Goal: Task Accomplishment & Management: Manage account settings

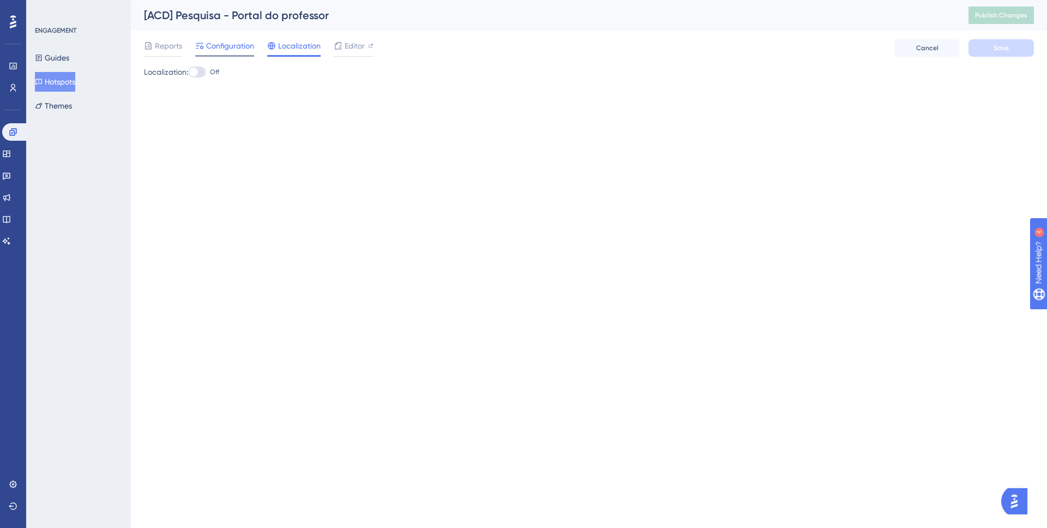
click at [226, 49] on span "Configuration" at bounding box center [230, 45] width 48 height 13
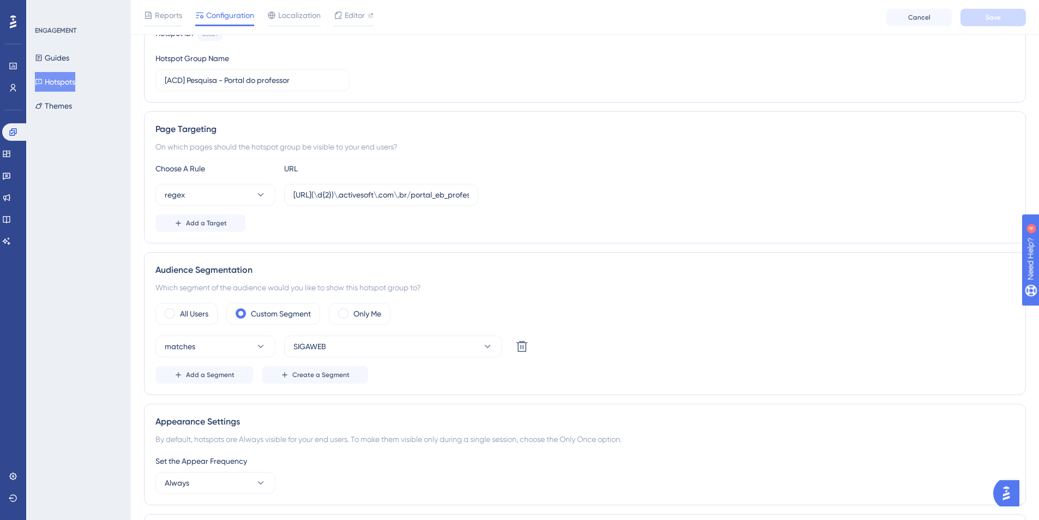
scroll to position [377, 0]
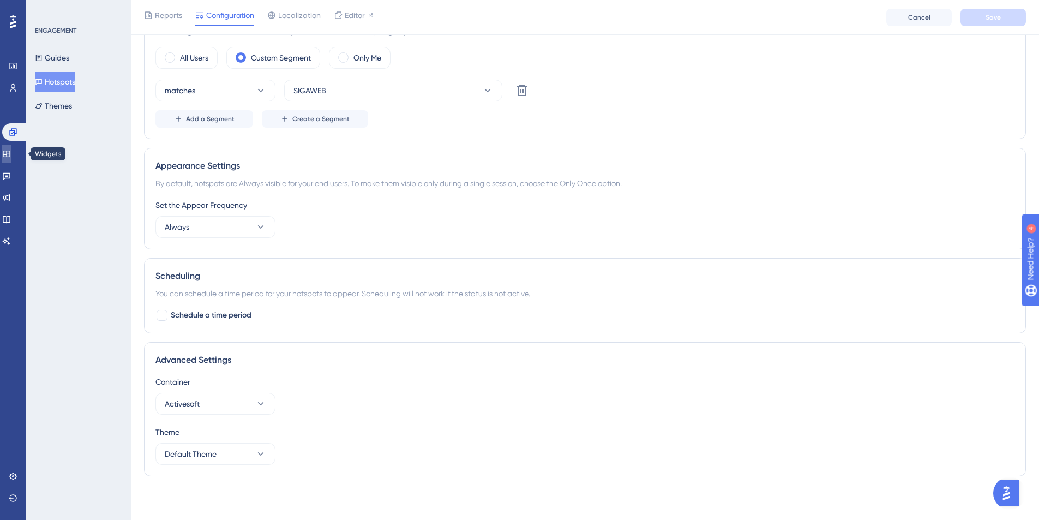
click at [11, 149] on icon at bounding box center [6, 153] width 9 height 9
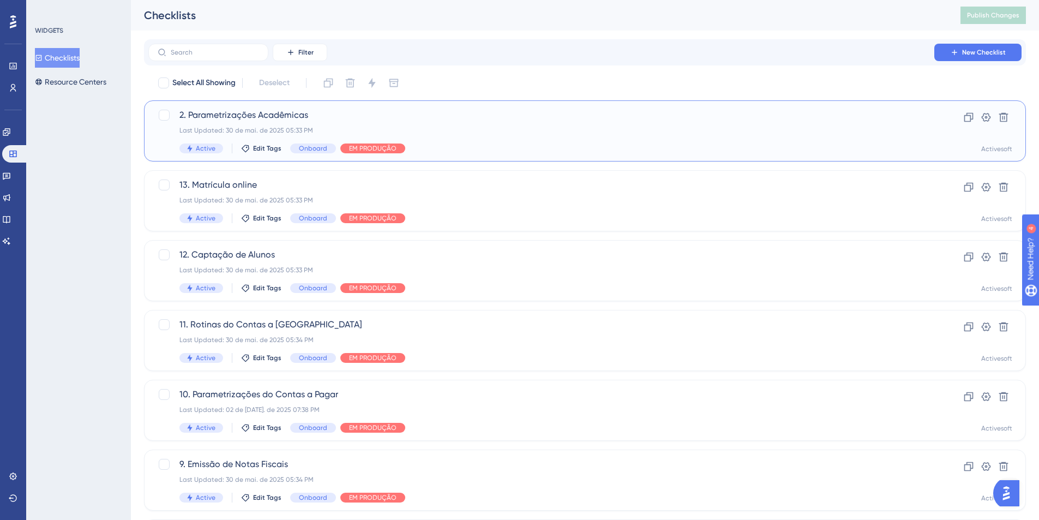
click at [375, 116] on span "2. Parametrizações Acadêmicas" at bounding box center [540, 114] width 723 height 13
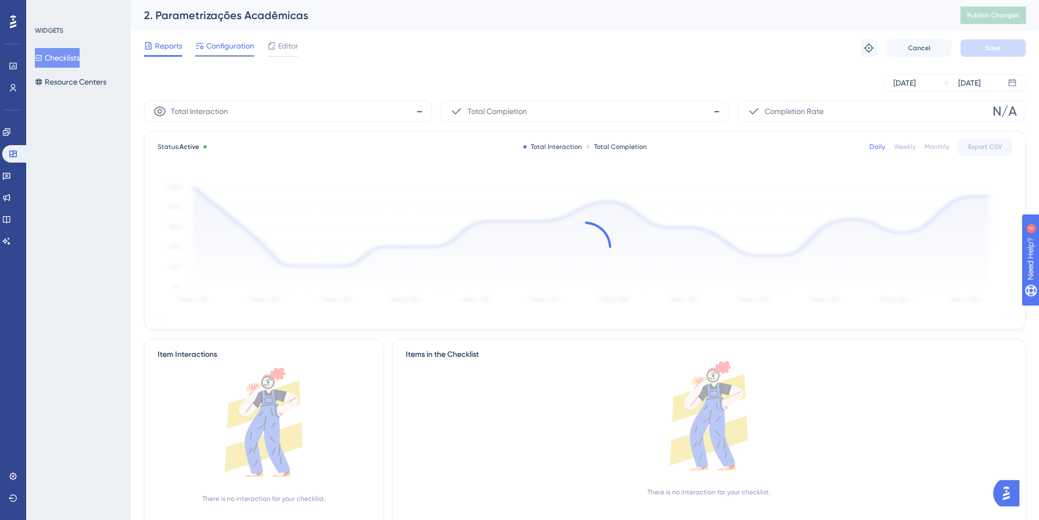
click at [220, 50] on span "Configuration" at bounding box center [230, 45] width 48 height 13
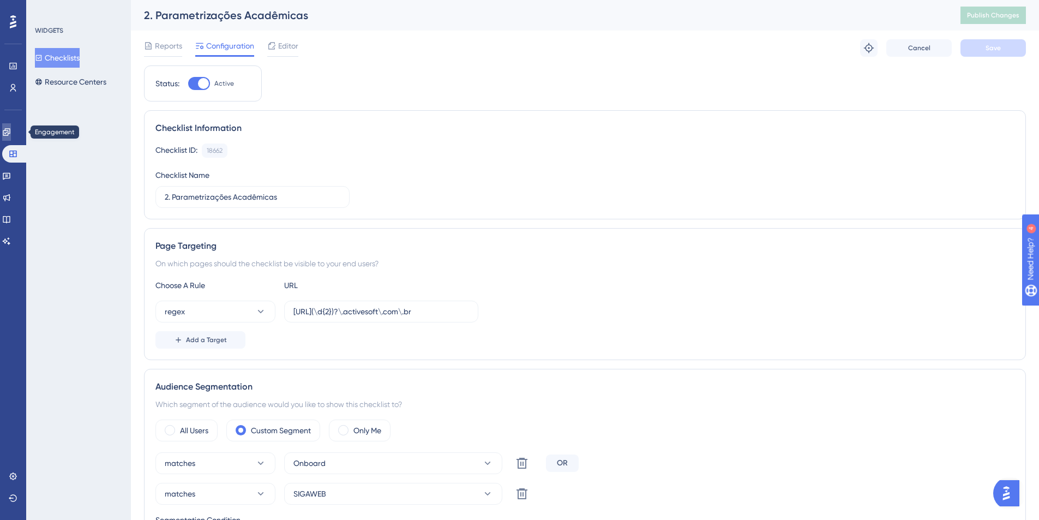
click at [11, 137] on link at bounding box center [6, 131] width 9 height 17
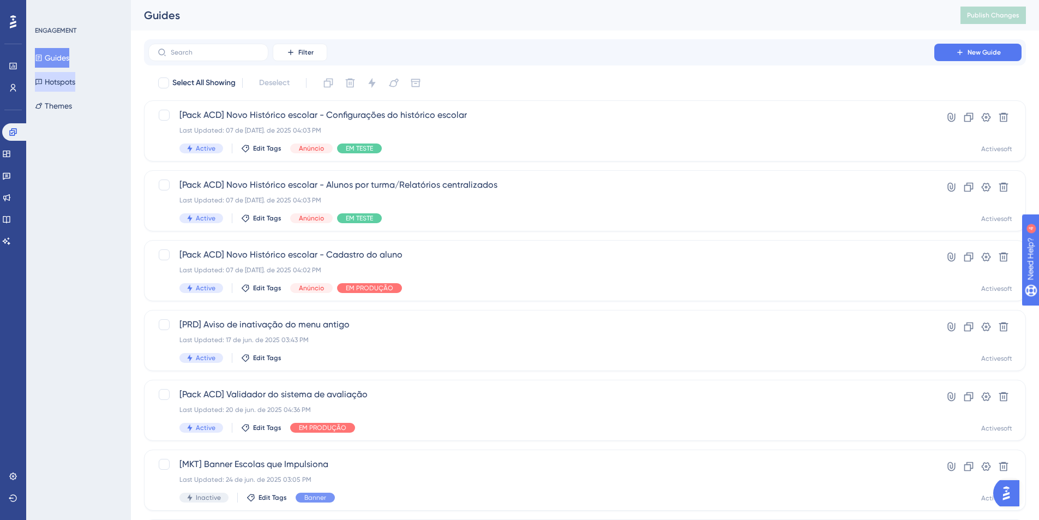
click at [55, 85] on button "Hotspots" at bounding box center [55, 82] width 40 height 20
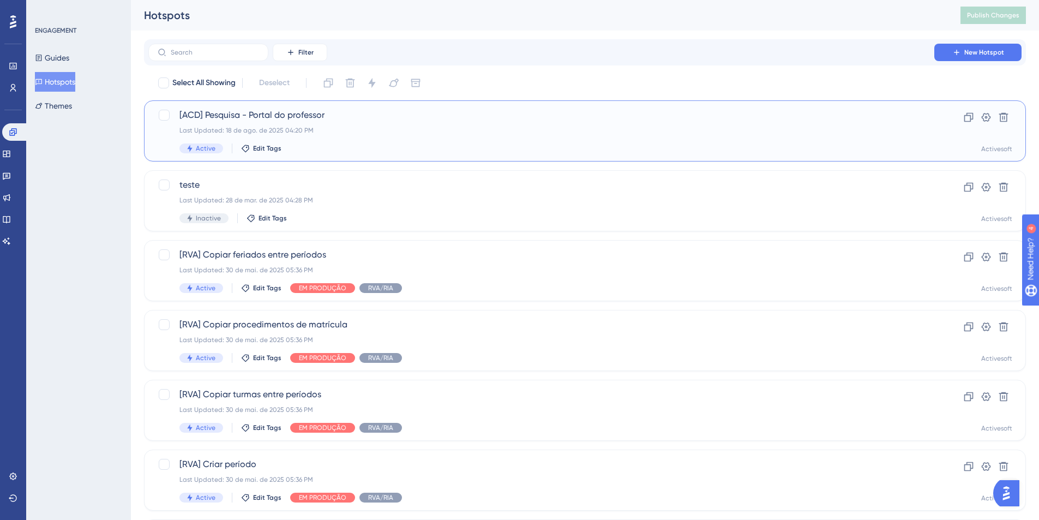
click at [409, 129] on div "Last Updated: 18 de ago. de 2025 04:20 PM" at bounding box center [540, 130] width 723 height 9
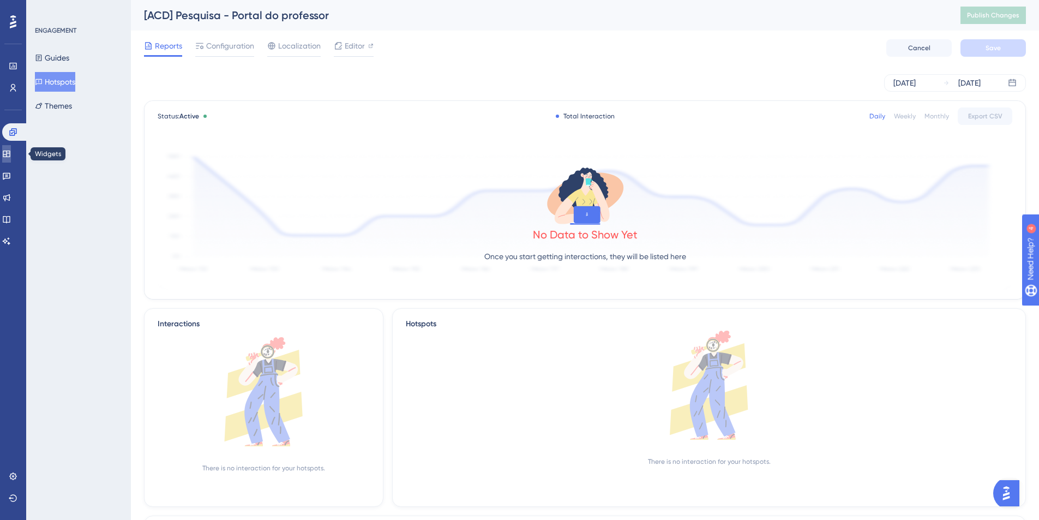
click at [10, 158] on link at bounding box center [6, 153] width 9 height 17
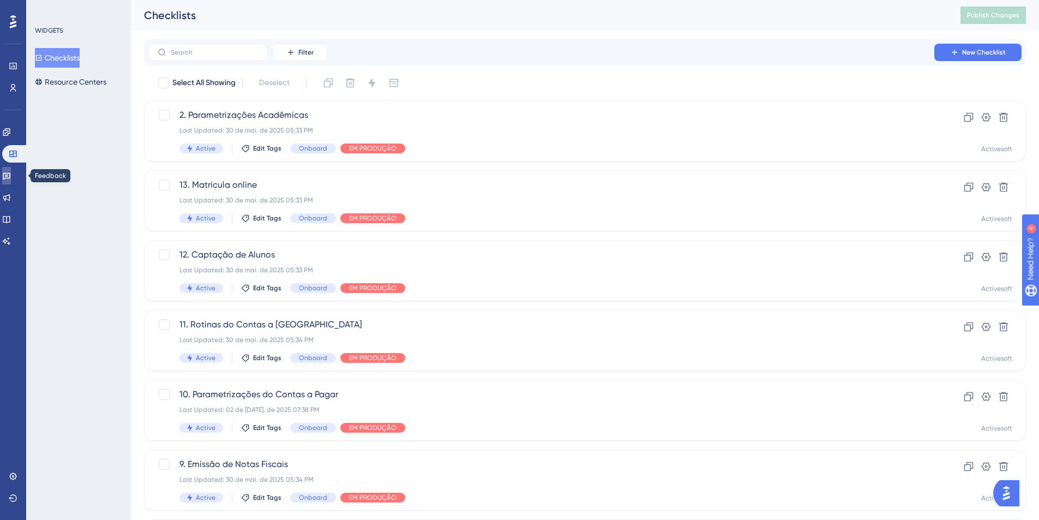
click at [10, 174] on icon at bounding box center [7, 176] width 8 height 7
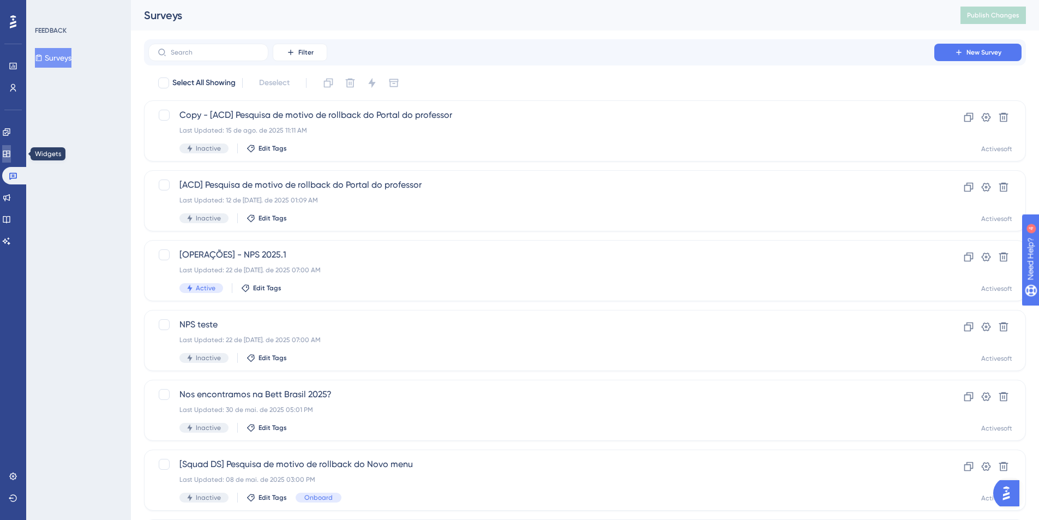
click at [11, 154] on link at bounding box center [6, 153] width 9 height 17
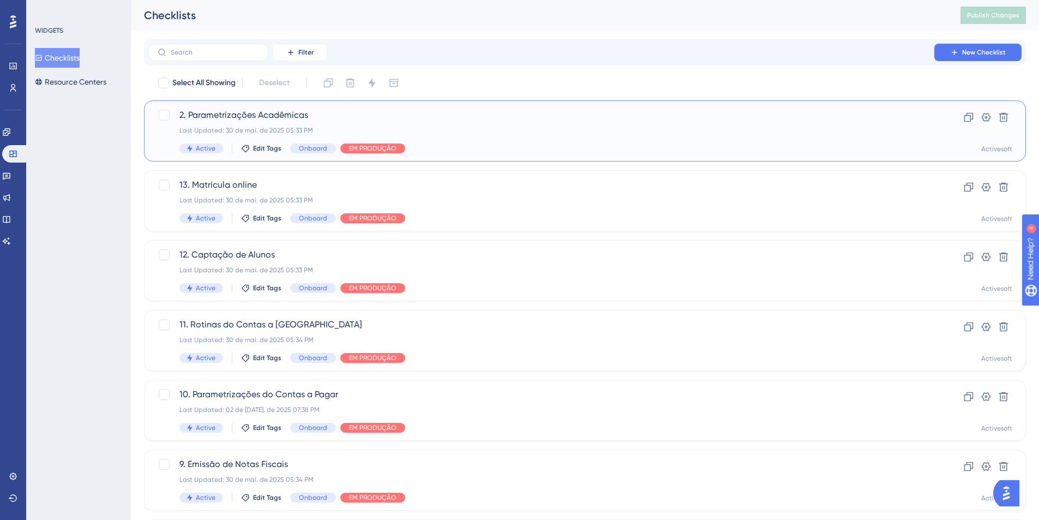
click at [533, 129] on div "Last Updated: 30 de mai. de 2025 05:33 PM" at bounding box center [540, 130] width 723 height 9
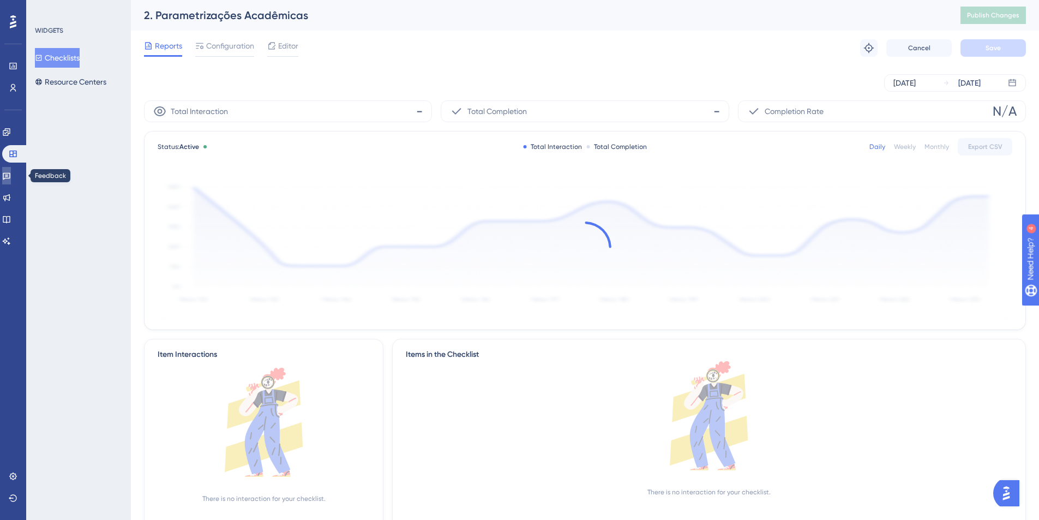
click at [11, 171] on icon at bounding box center [6, 175] width 9 height 9
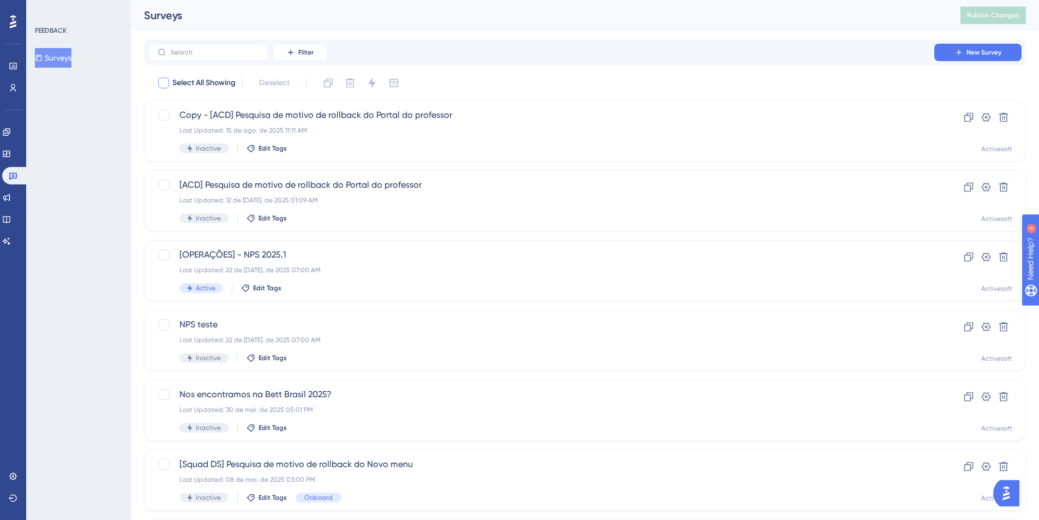
click at [185, 86] on span "Select All Showing" at bounding box center [203, 82] width 63 height 13
checkbox input "true"
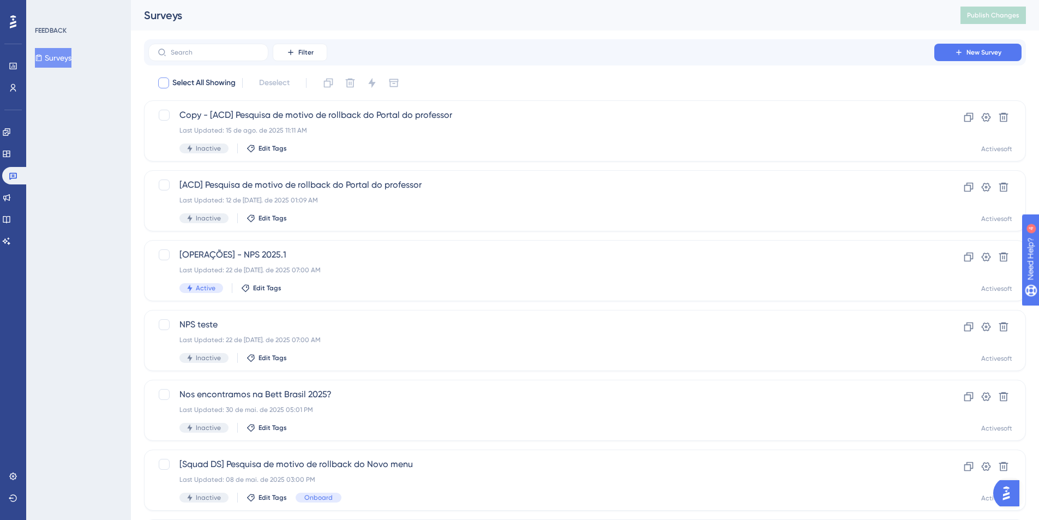
checkbox input "true"
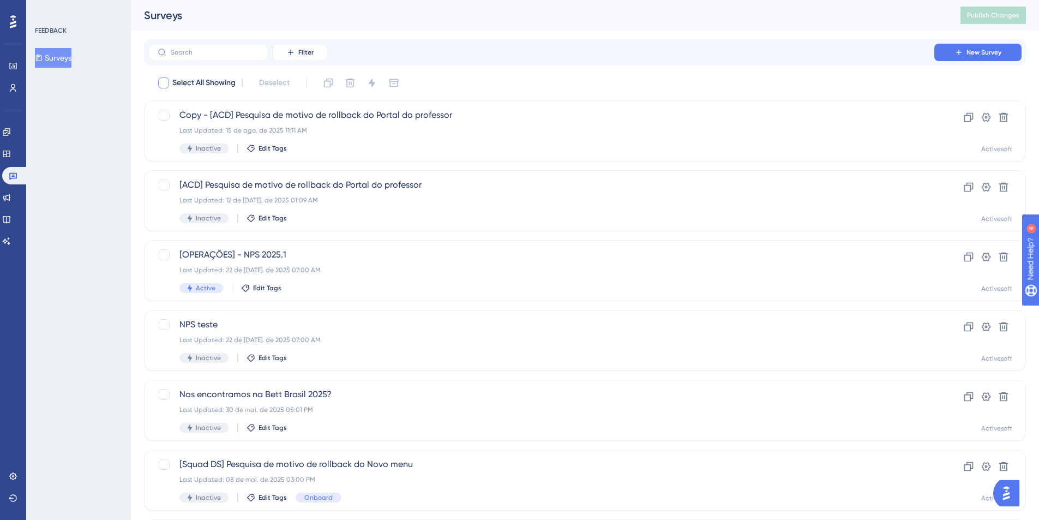
checkbox input "true"
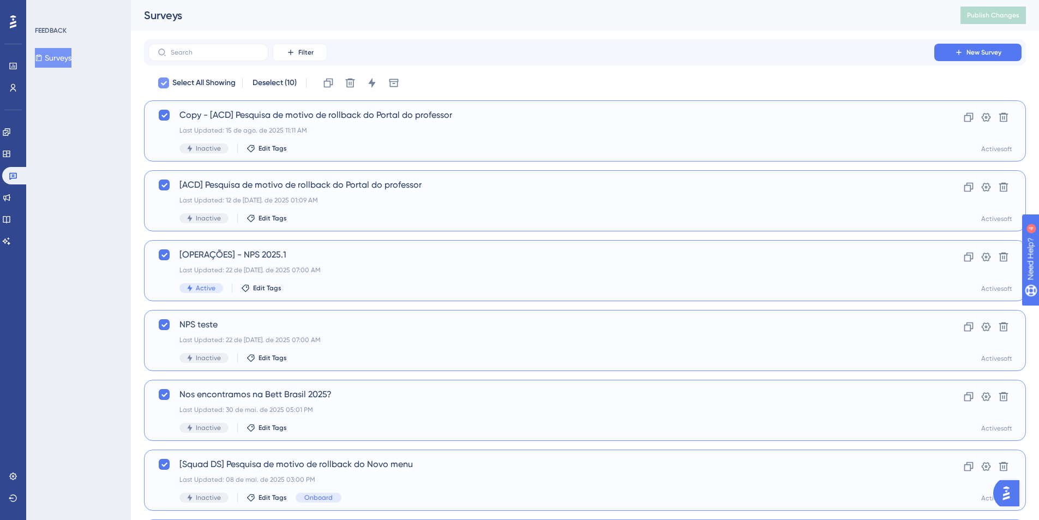
click at [190, 86] on span "Select All Showing" at bounding box center [203, 82] width 63 height 13
checkbox input "false"
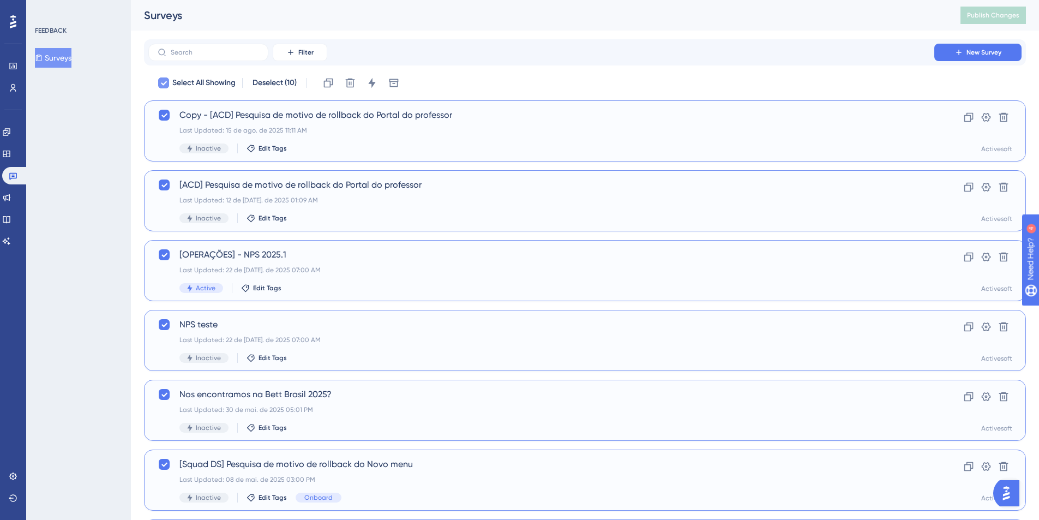
checkbox input "false"
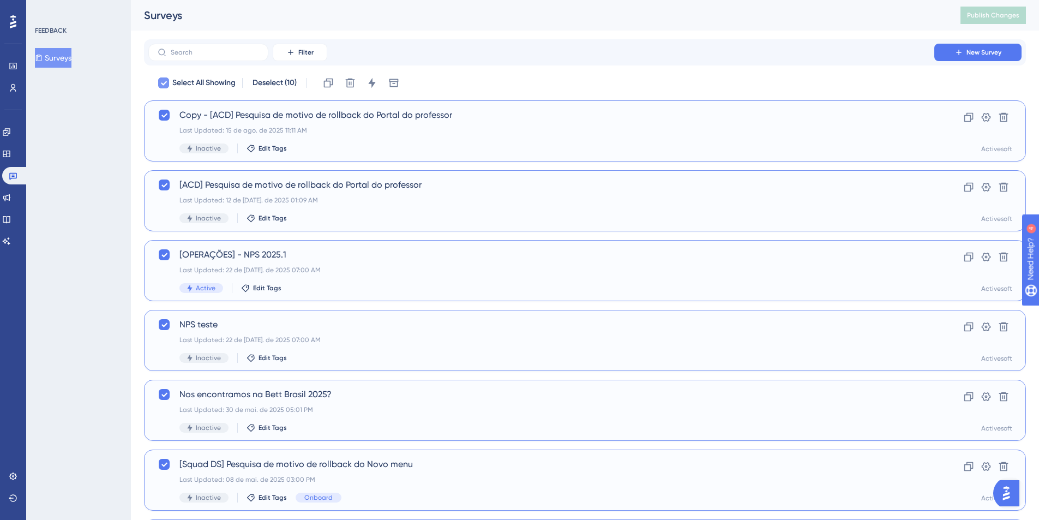
checkbox input "false"
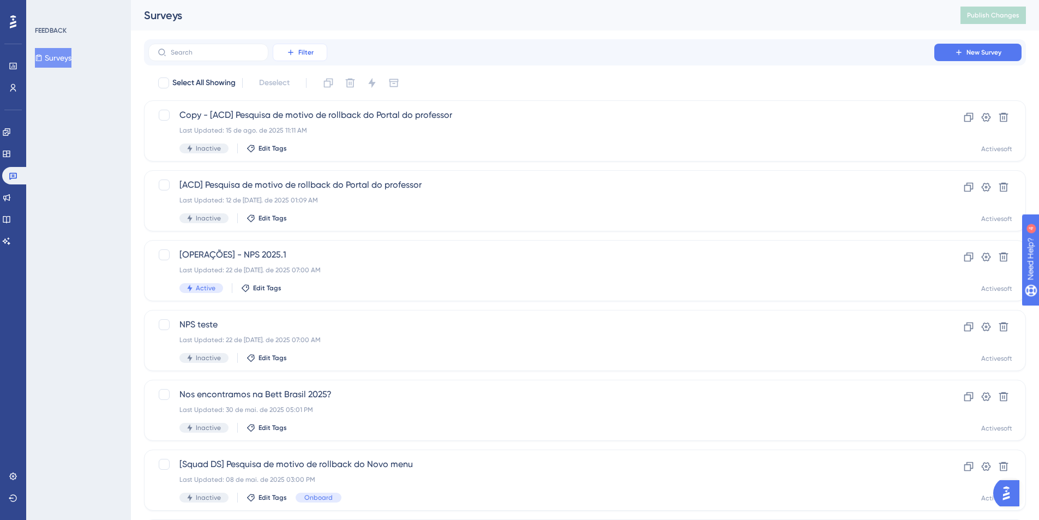
click at [294, 52] on icon at bounding box center [290, 52] width 9 height 9
click at [322, 148] on div "Status Status" at bounding box center [310, 149] width 45 height 22
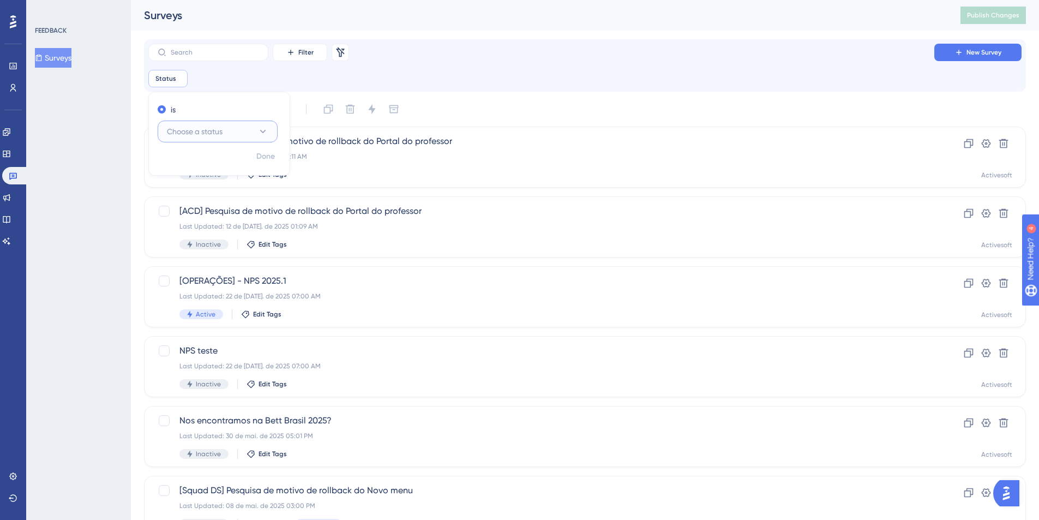
click at [206, 135] on span "Choose a status" at bounding box center [195, 131] width 56 height 13
click at [199, 168] on div "Active Active" at bounding box center [217, 165] width 88 height 22
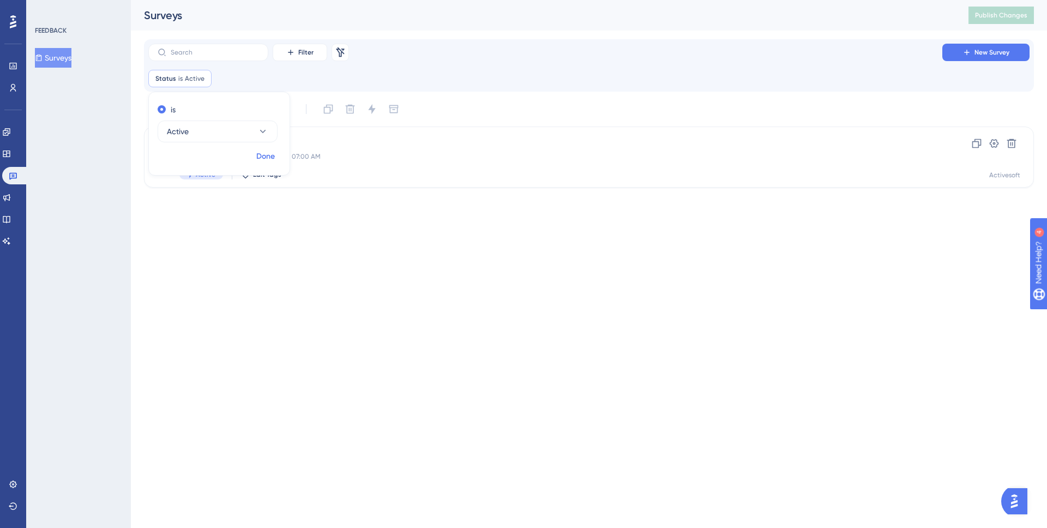
click at [268, 154] on span "Done" at bounding box center [265, 156] width 19 height 13
click at [991, 52] on span "New Survey" at bounding box center [991, 52] width 35 height 9
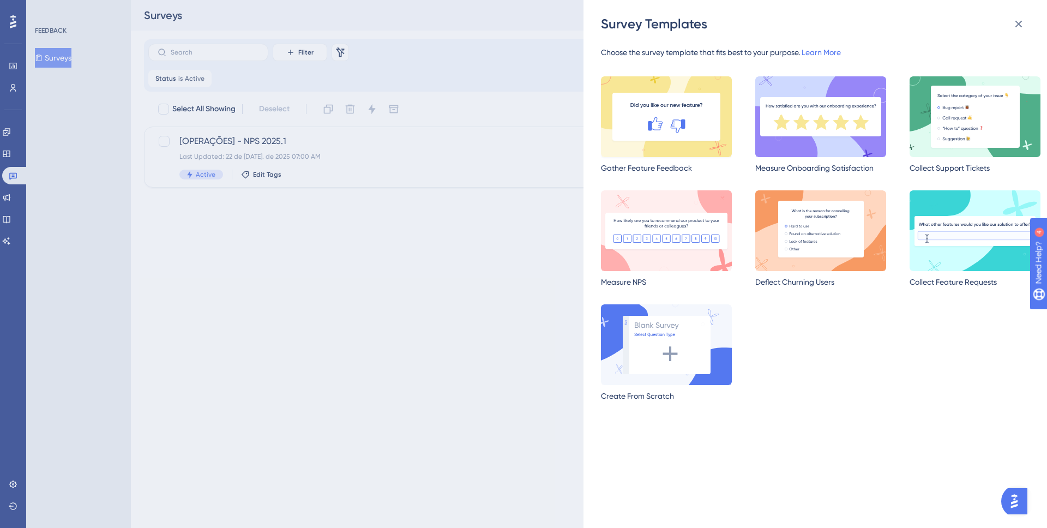
click at [656, 128] on img at bounding box center [666, 116] width 131 height 81
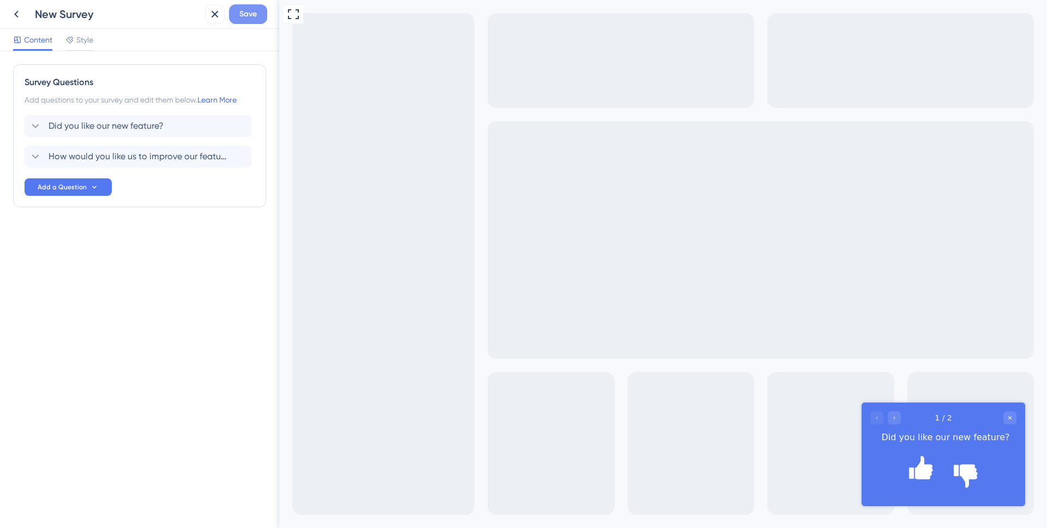
click at [248, 13] on span "Save" at bounding box center [247, 14] width 17 height 13
click at [11, 17] on icon at bounding box center [16, 14] width 13 height 13
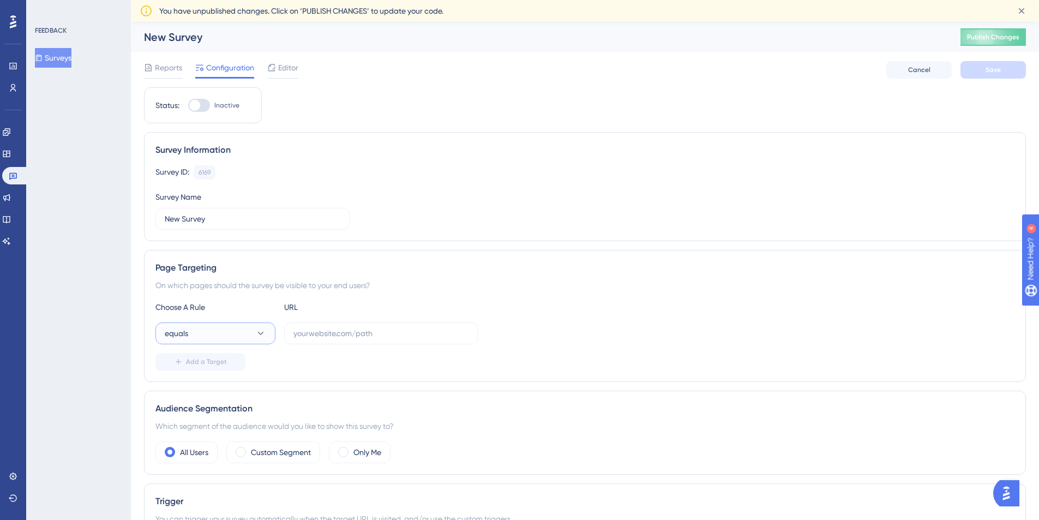
click at [213, 333] on button "equals" at bounding box center [215, 333] width 120 height 22
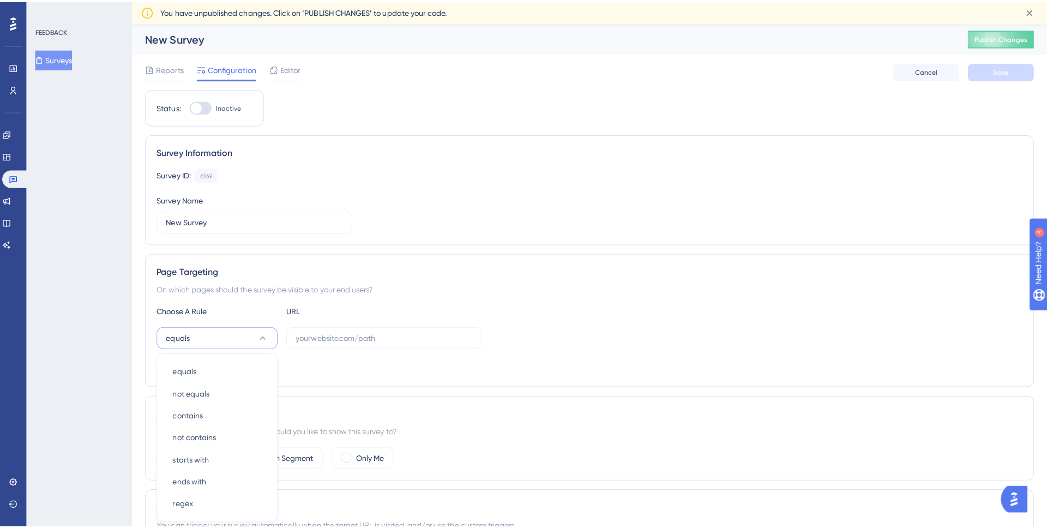
scroll to position [172, 0]
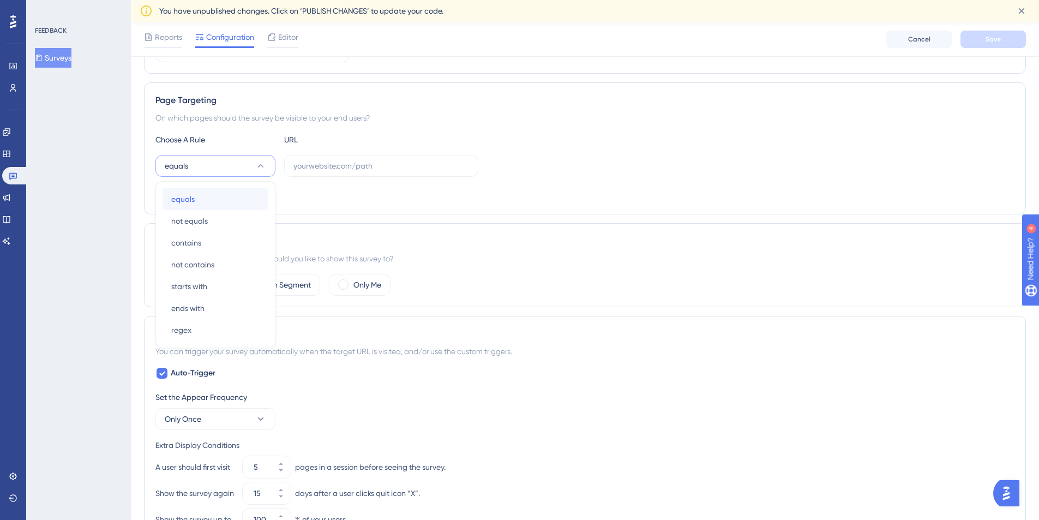
click at [208, 196] on div "equals equals" at bounding box center [215, 199] width 88 height 22
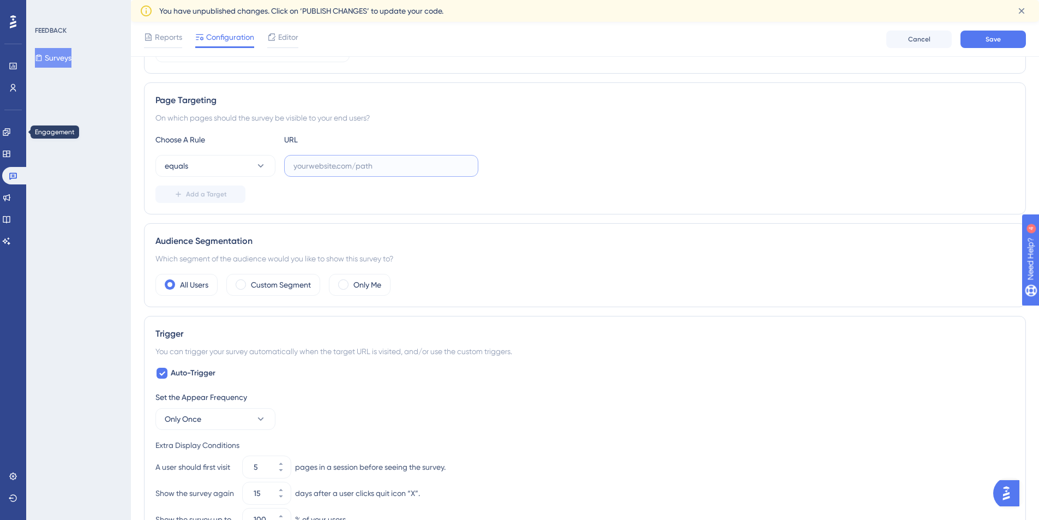
click at [319, 164] on input "text" at bounding box center [381, 166] width 176 height 12
click at [11, 62] on icon at bounding box center [13, 66] width 9 height 9
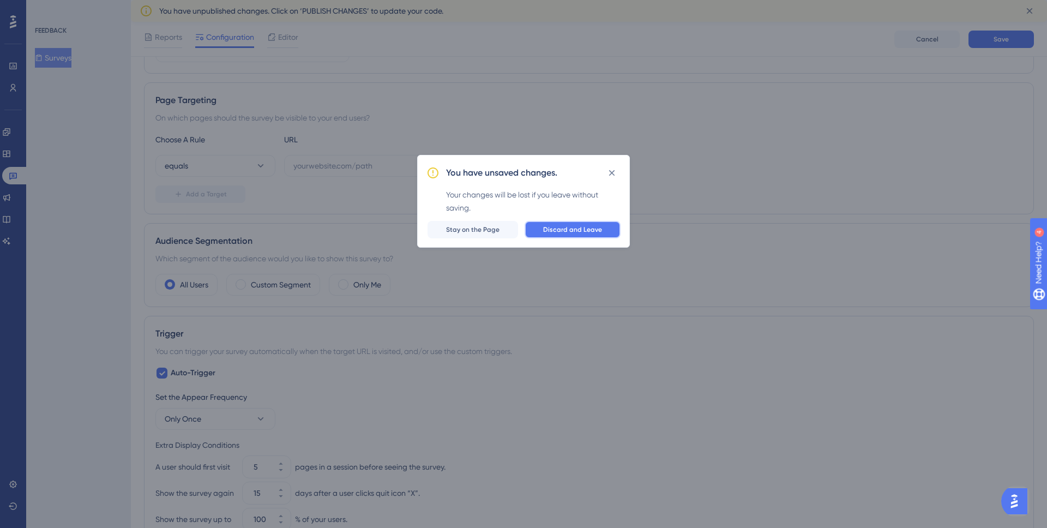
click at [575, 227] on span "Discard and Leave" at bounding box center [572, 229] width 59 height 9
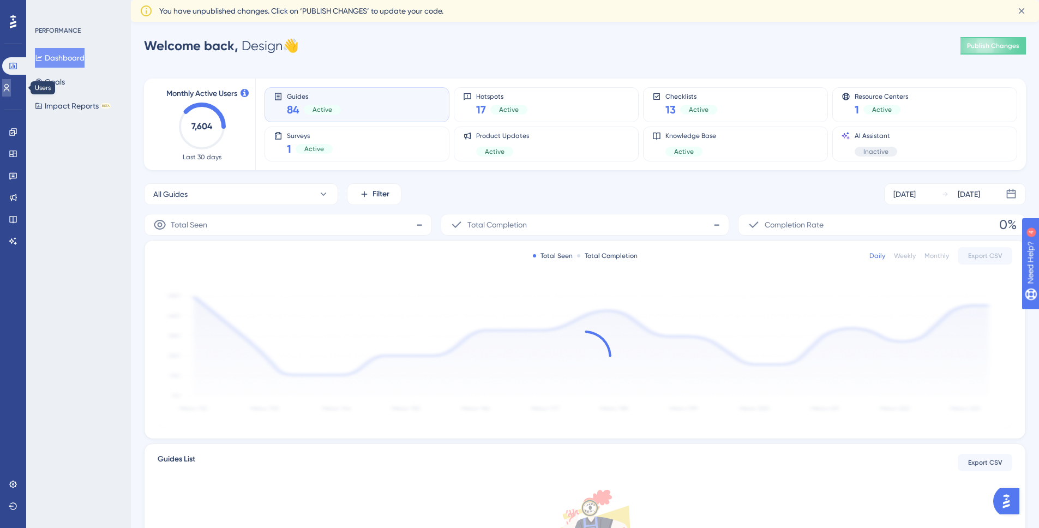
click at [11, 91] on link at bounding box center [6, 87] width 9 height 17
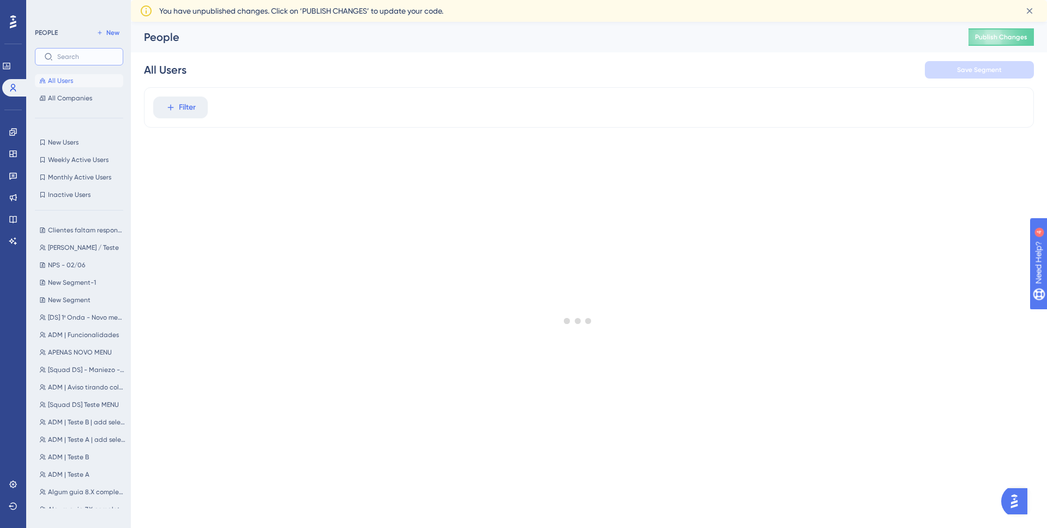
click at [83, 55] on input "text" at bounding box center [85, 57] width 57 height 8
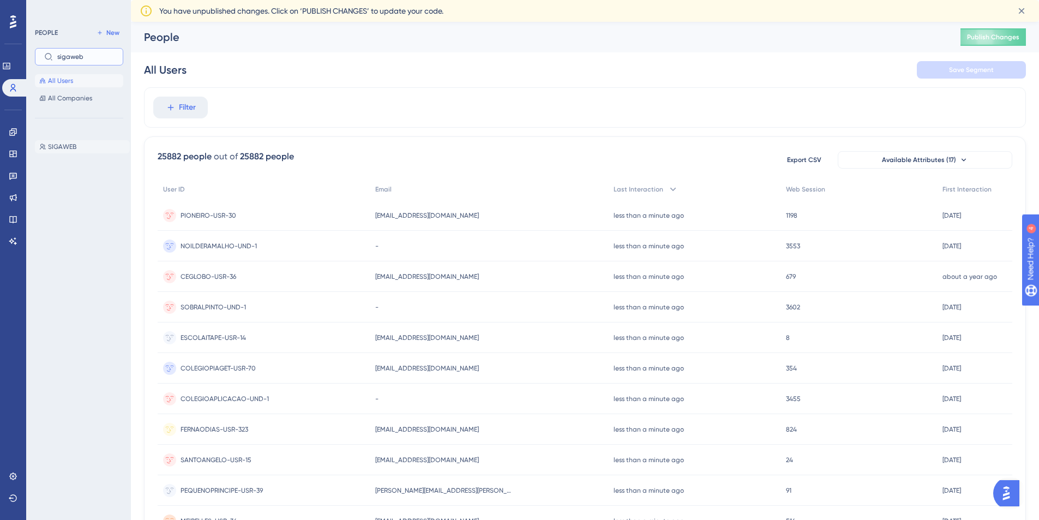
type input "sigaweb"
click at [69, 147] on span "SIGAWEB" at bounding box center [62, 146] width 28 height 9
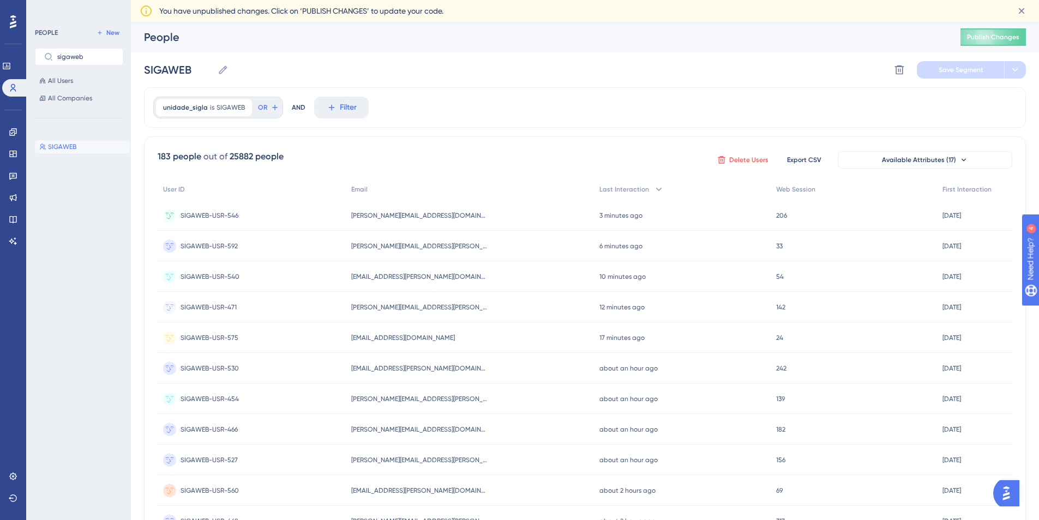
click at [759, 158] on span "Delete Users" at bounding box center [748, 159] width 39 height 9
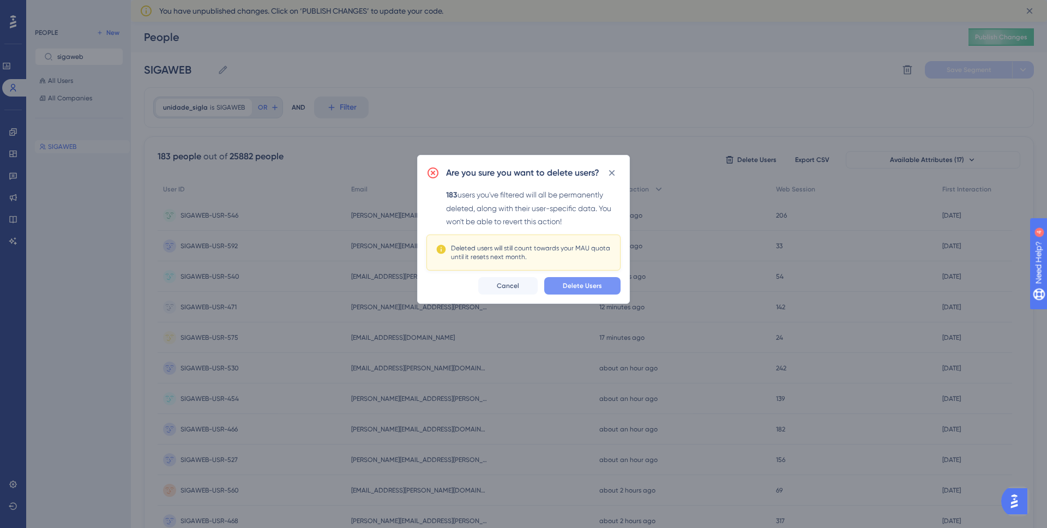
click at [586, 290] on button "Delete Users" at bounding box center [582, 285] width 76 height 17
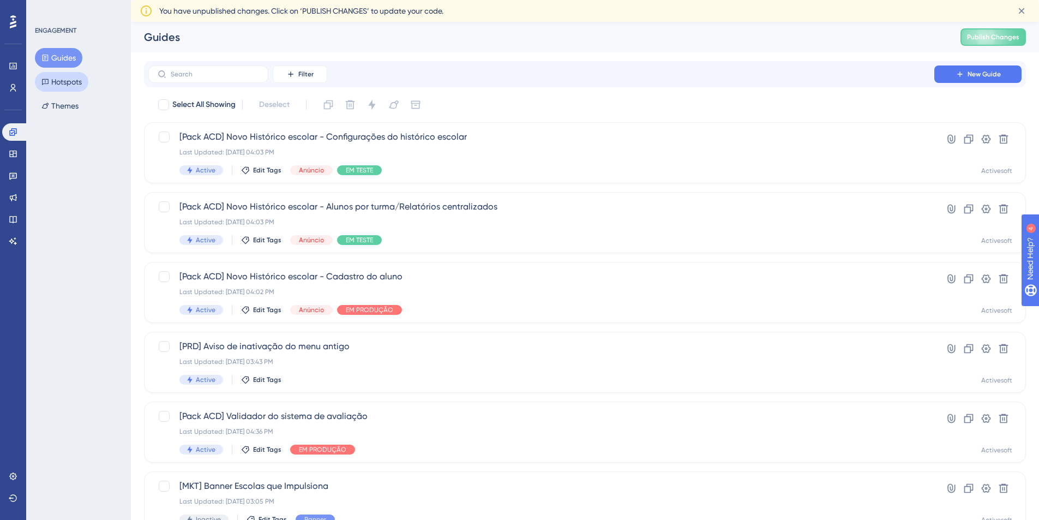
click at [67, 79] on button "Hotspots" at bounding box center [61, 82] width 53 height 20
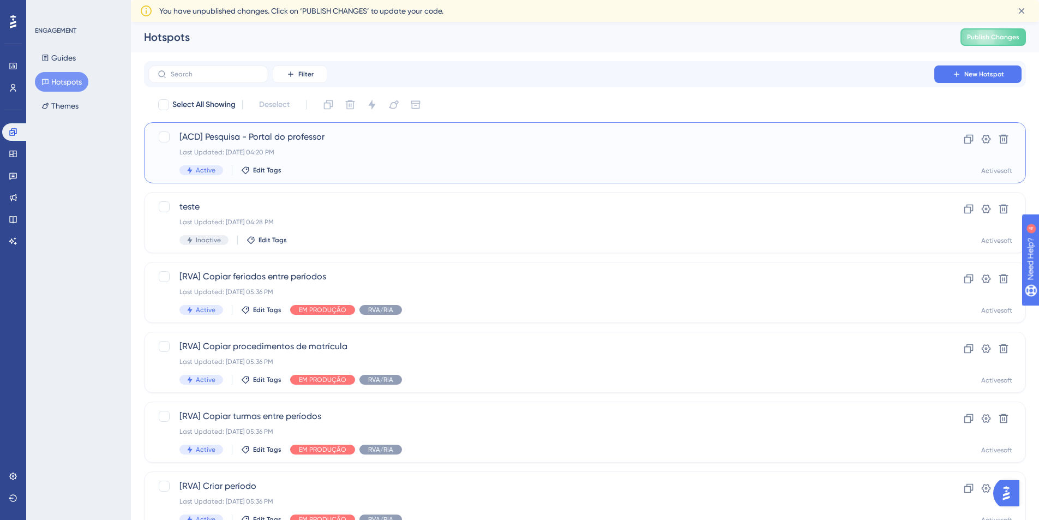
click at [346, 152] on div "Last Updated: 18 de ago. de 2025 04:20 PM" at bounding box center [540, 152] width 723 height 9
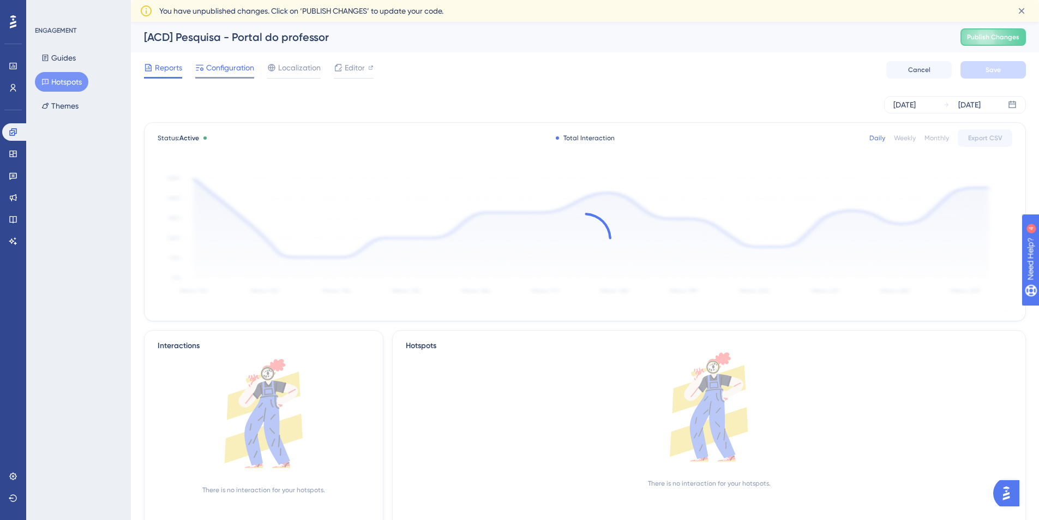
click at [245, 69] on span "Configuration" at bounding box center [230, 67] width 48 height 13
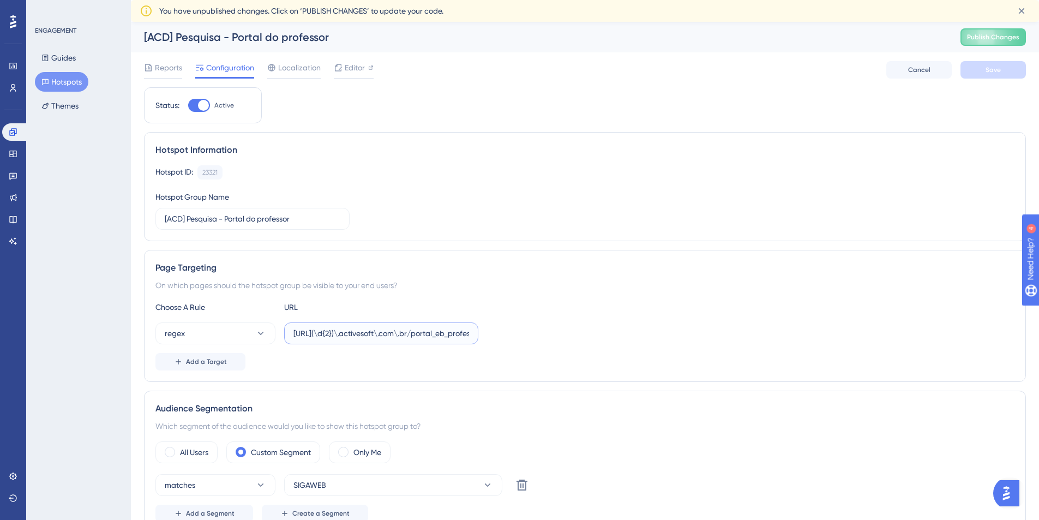
click at [337, 335] on input "https://siga(\d{2})\.activesoft\.com\.br/portal_eb_professor/" at bounding box center [381, 333] width 176 height 12
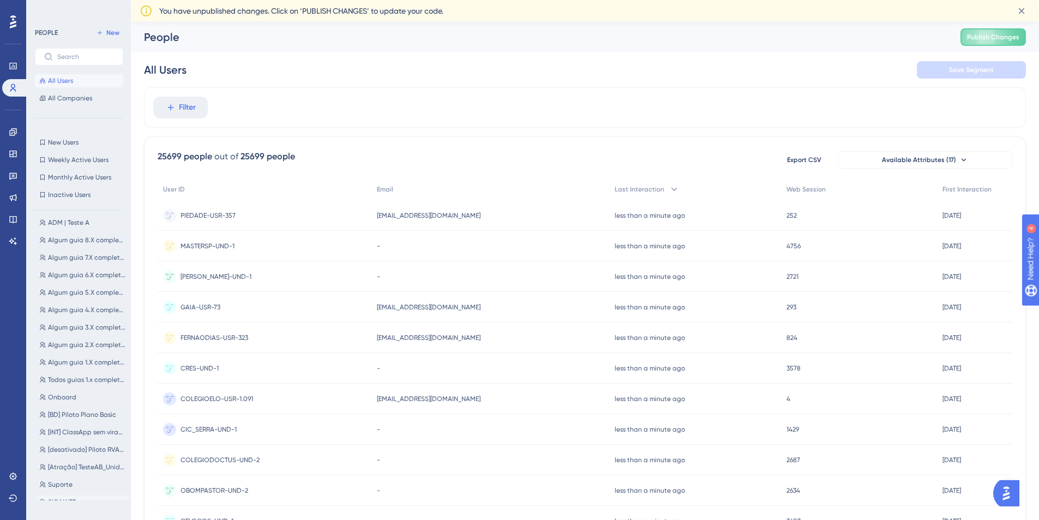
click at [68, 498] on span "SIGAWEB" at bounding box center [62, 501] width 28 height 9
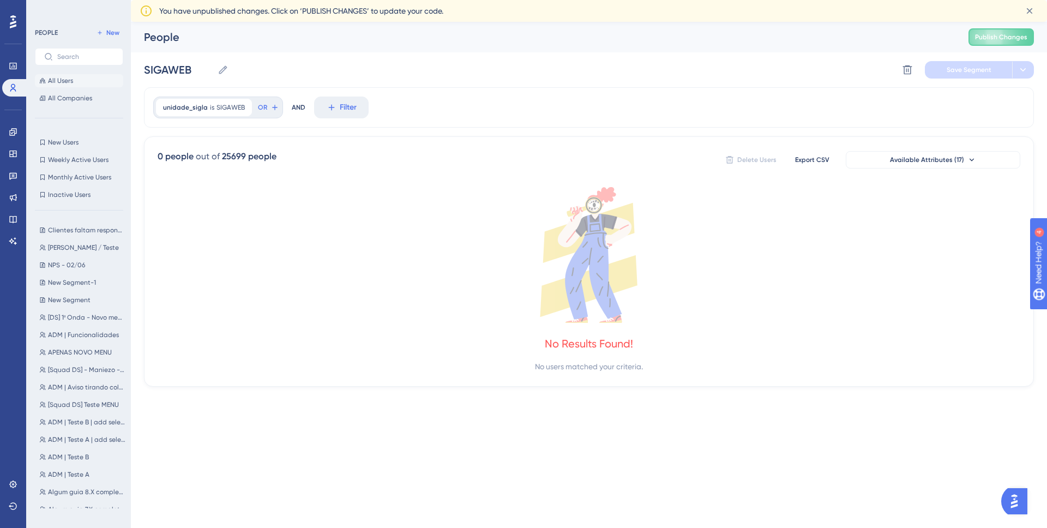
click at [67, 84] on span "All Users" at bounding box center [60, 80] width 25 height 9
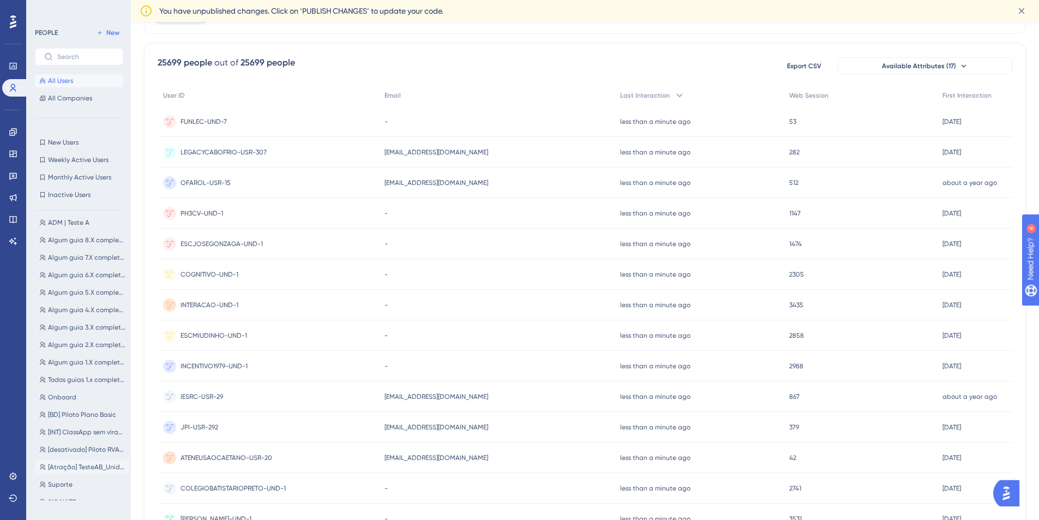
scroll to position [136, 0]
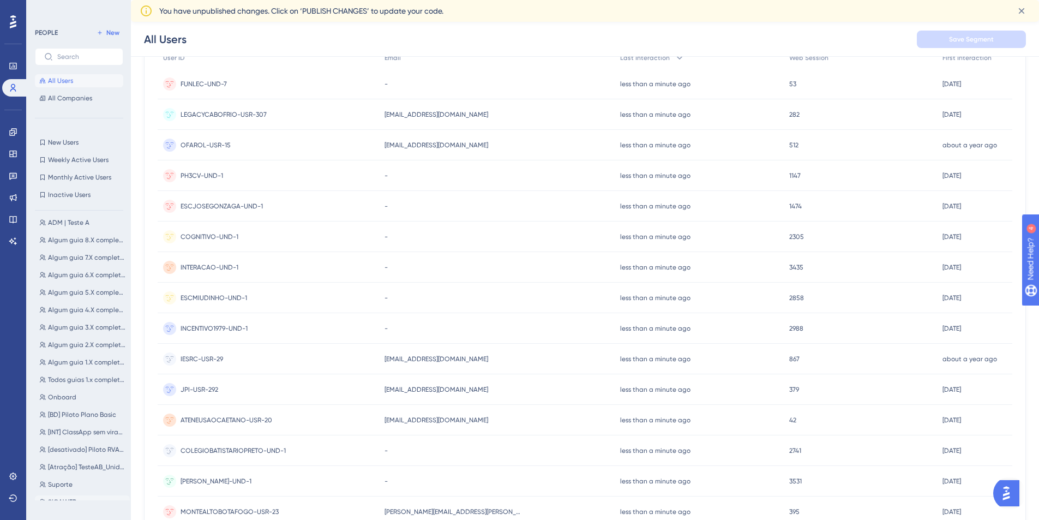
click at [73, 499] on span "SIGAWEB" at bounding box center [62, 501] width 28 height 9
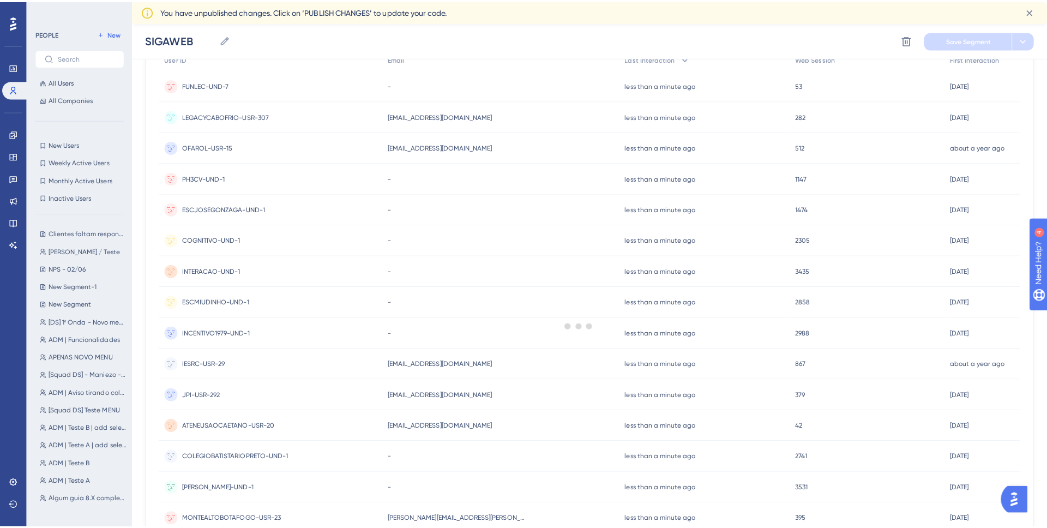
scroll to position [0, 0]
